Goal: Find specific fact

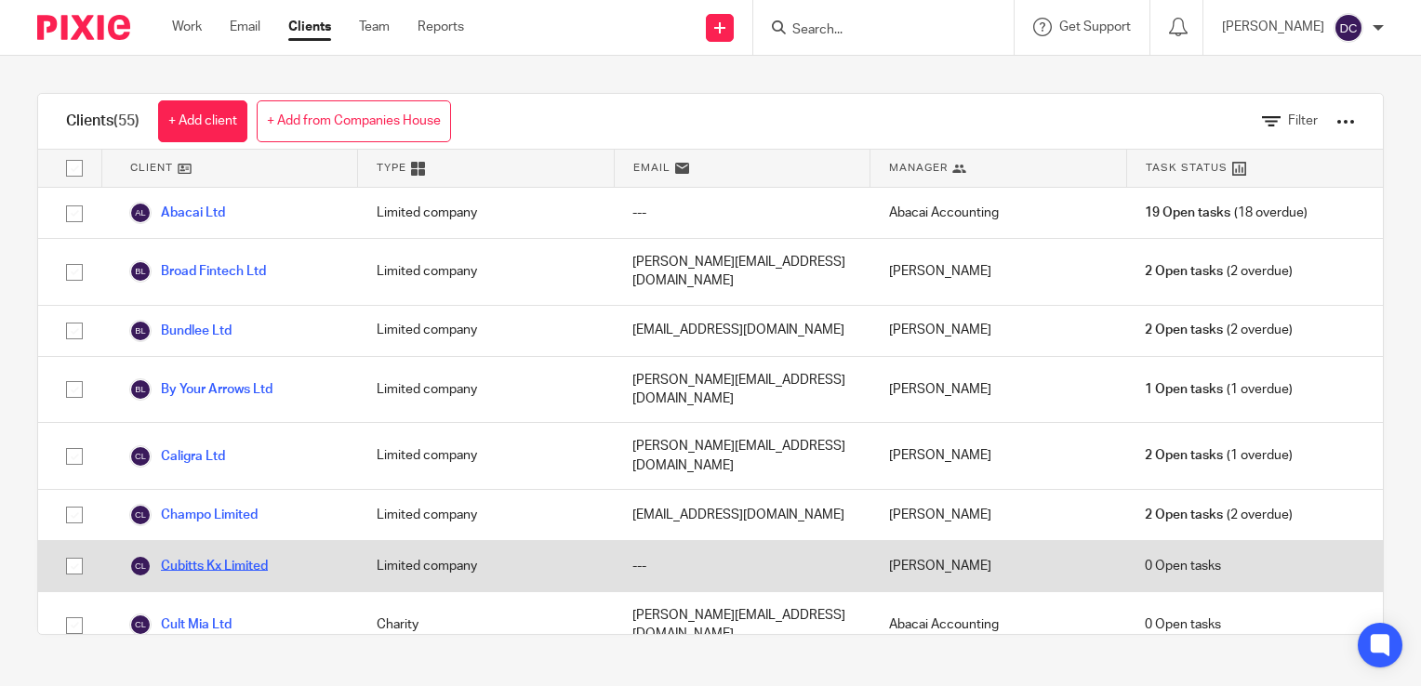
click at [216, 555] on link "Cubitts Kx Limited" at bounding box center [198, 566] width 139 height 22
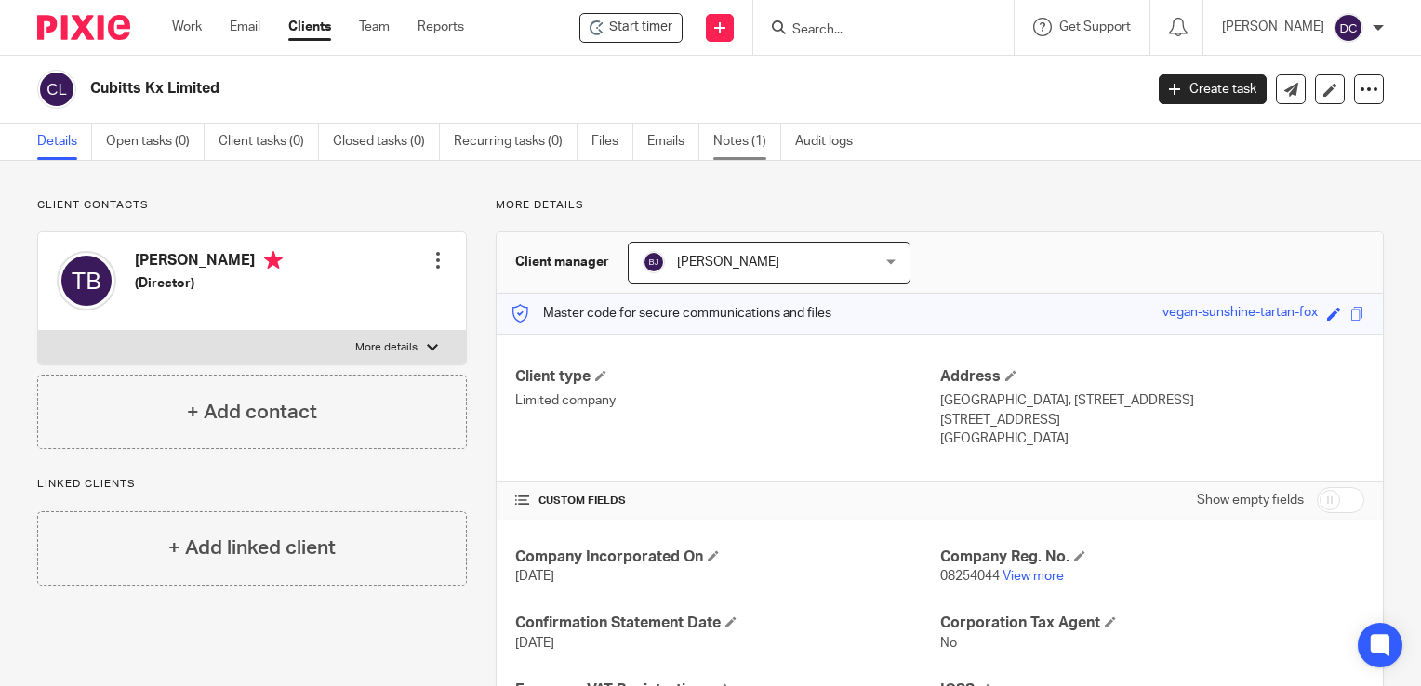
click at [748, 153] on link "Notes (1)" at bounding box center [747, 142] width 68 height 36
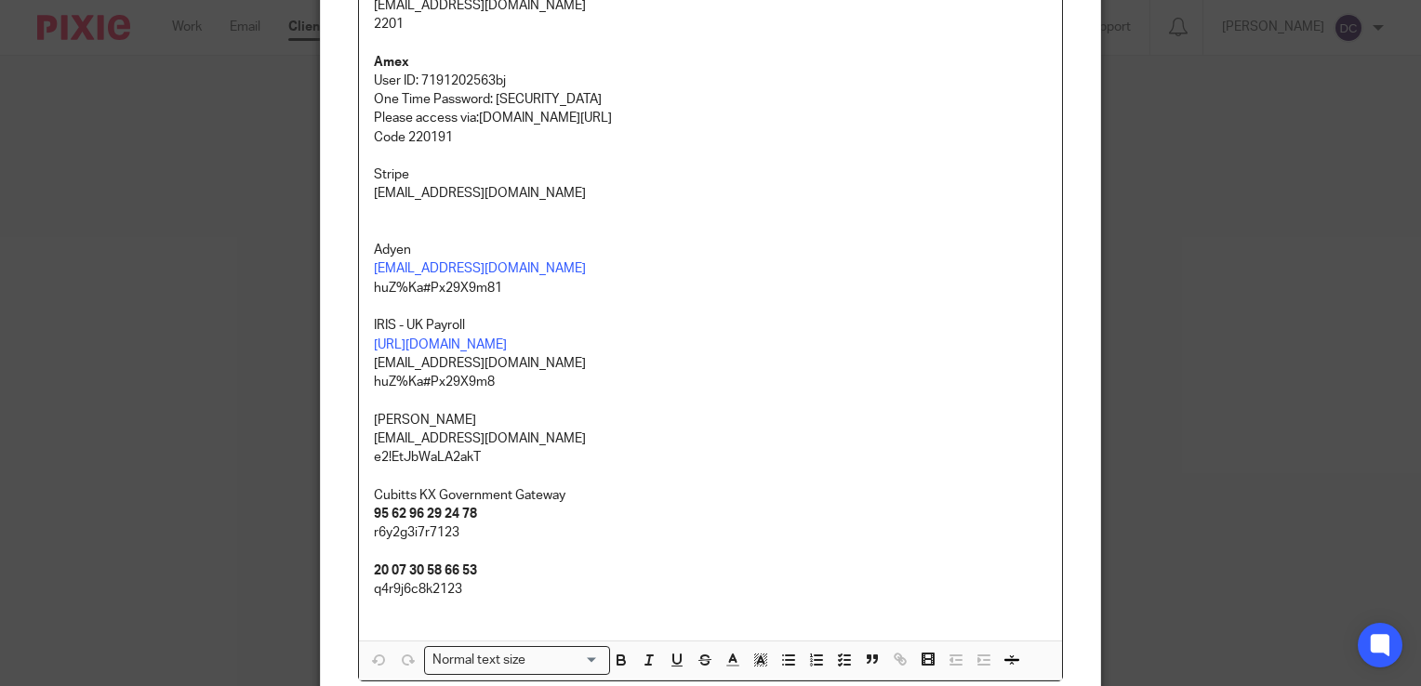
scroll to position [372, 0]
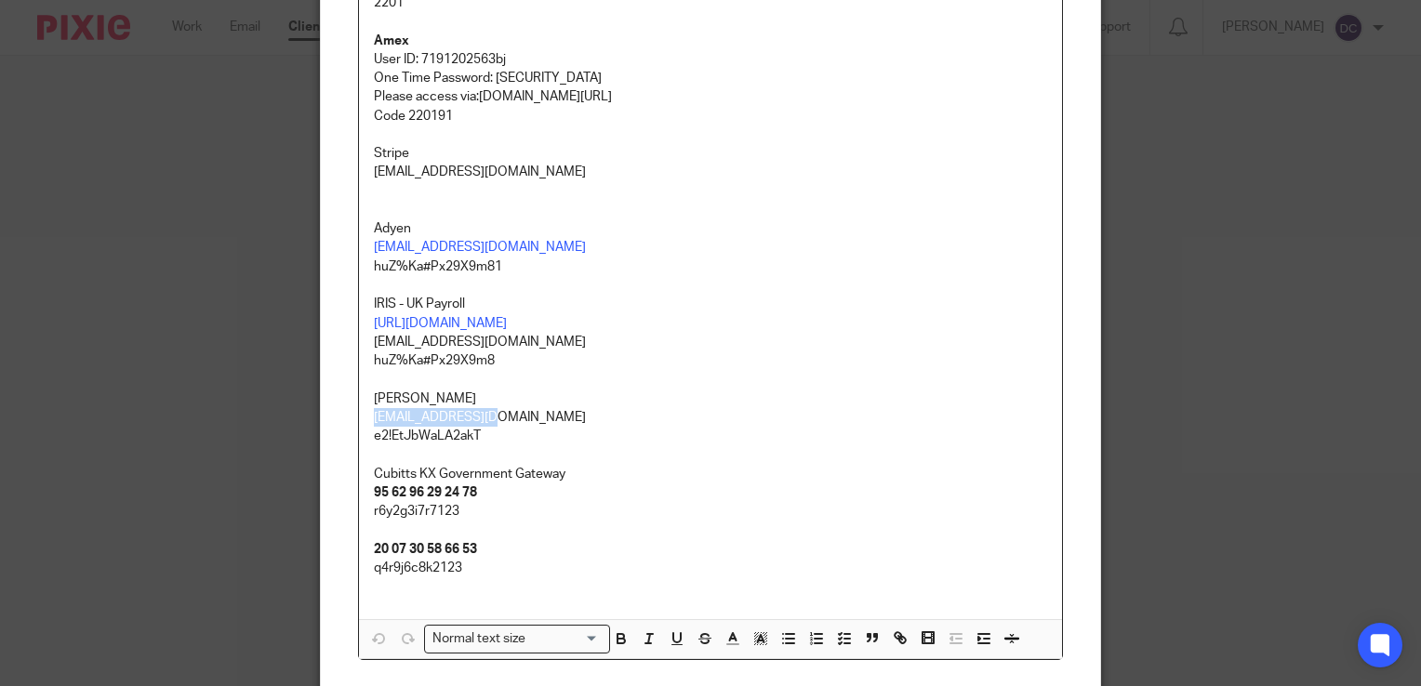
drag, startPoint x: 439, startPoint y: 419, endPoint x: 372, endPoint y: 411, distance: 67.4
click at [358, 421] on div "Bank Accounts Paypal abacai042025 abacai0420255tHe!! Pleo - Central Abacai Logi…" at bounding box center [710, 243] width 705 height 833
copy p "[EMAIL_ADDRESS][DOMAIN_NAME]"
drag, startPoint x: 517, startPoint y: 433, endPoint x: 350, endPoint y: 437, distance: 167.5
click at [358, 437] on div "Bank Accounts Paypal abacai042025 abacai0420255tHe!! Pleo - Central Abacai Logi…" at bounding box center [710, 243] width 705 height 833
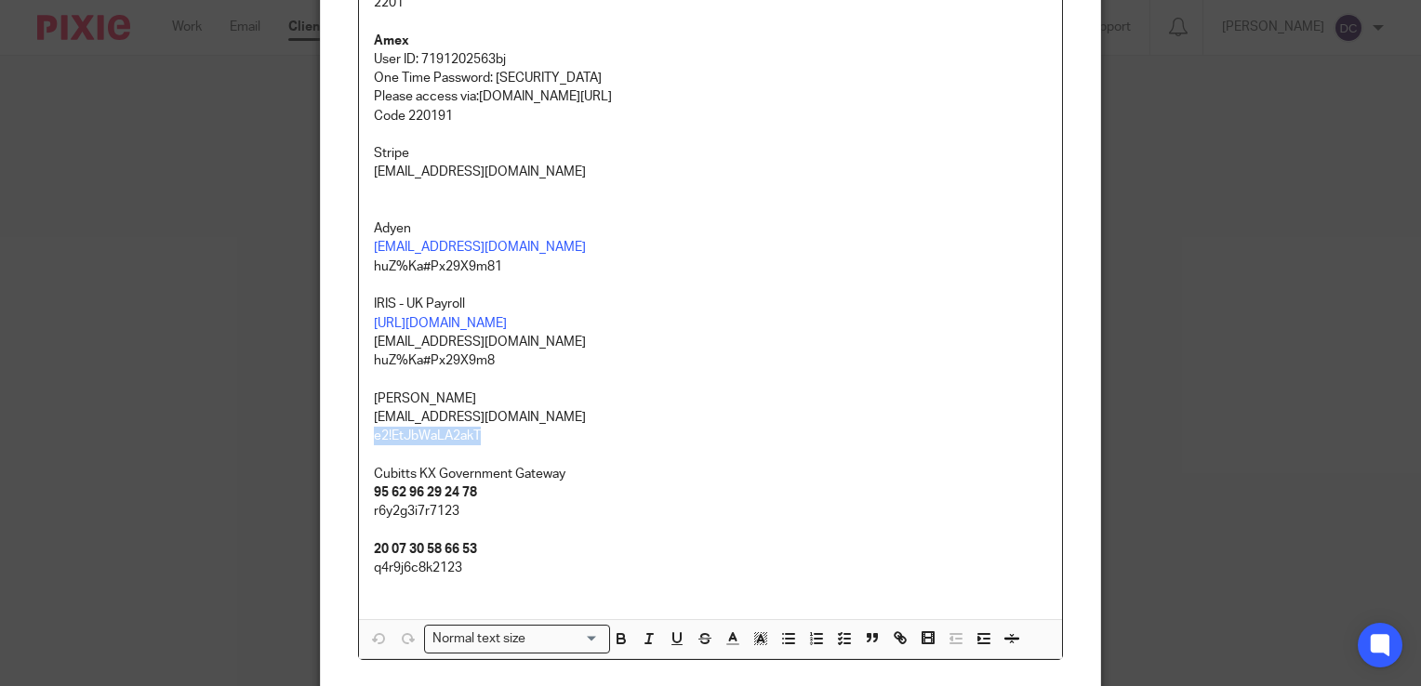
copy p "e2!EtJbWaLA2akT"
